Goal: Information Seeking & Learning: Learn about a topic

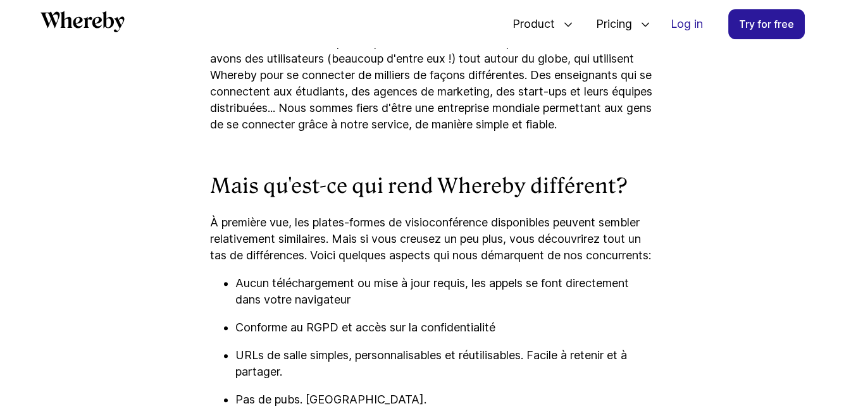
scroll to position [1242, 0]
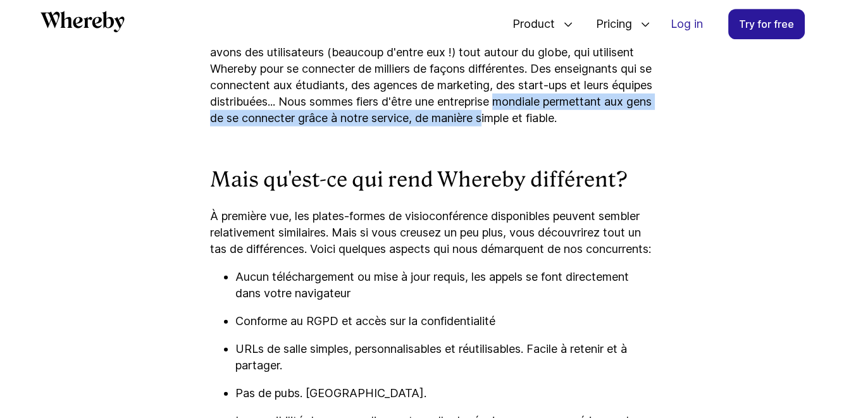
drag, startPoint x: 858, startPoint y: 23, endPoint x: 848, endPoint y: 110, distance: 87.3
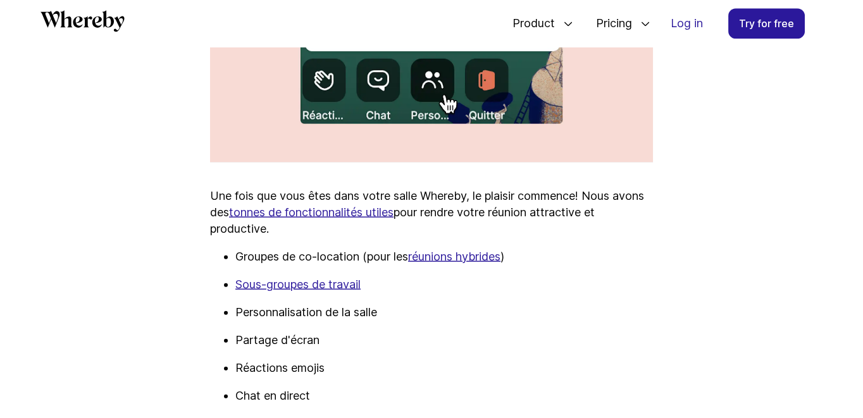
scroll to position [2112, 0]
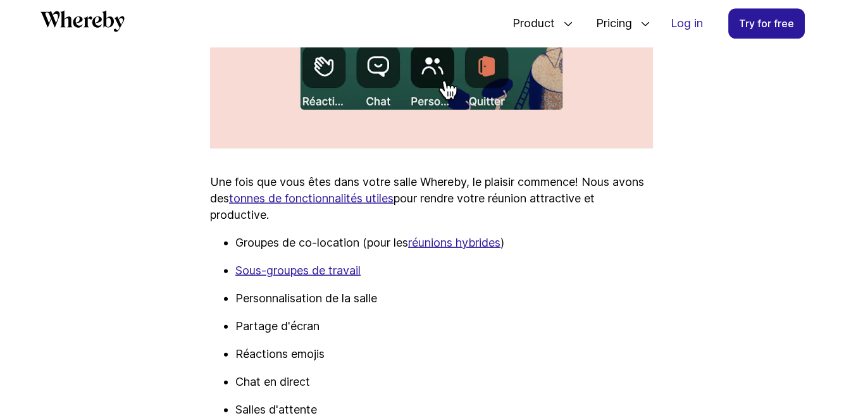
click at [324, 277] on u "Sous-groupes de travail" at bounding box center [297, 270] width 125 height 13
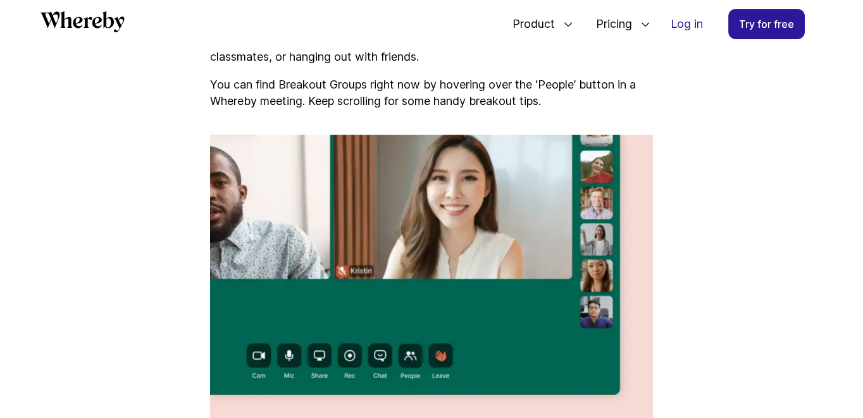
scroll to position [850, 0]
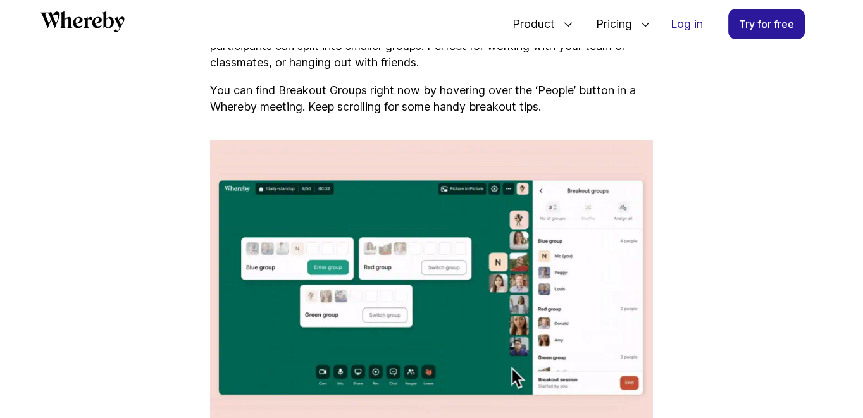
click at [588, 49] on p "Breakout Groups lets hosts on all price plans start breakout sessions where par…" at bounding box center [431, 46] width 443 height 49
